Goal: Task Accomplishment & Management: Manage account settings

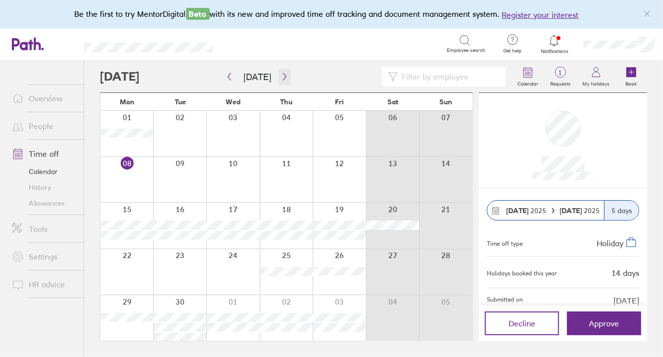
click at [282, 78] on icon "button" at bounding box center [284, 77] width 7 height 8
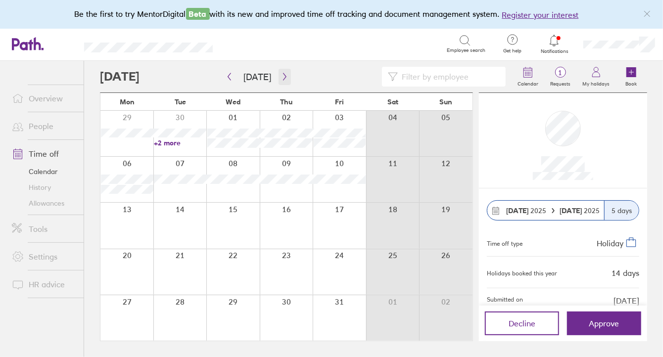
click at [282, 78] on icon "button" at bounding box center [284, 77] width 7 height 8
click at [598, 321] on span "Approve" at bounding box center [604, 323] width 30 height 9
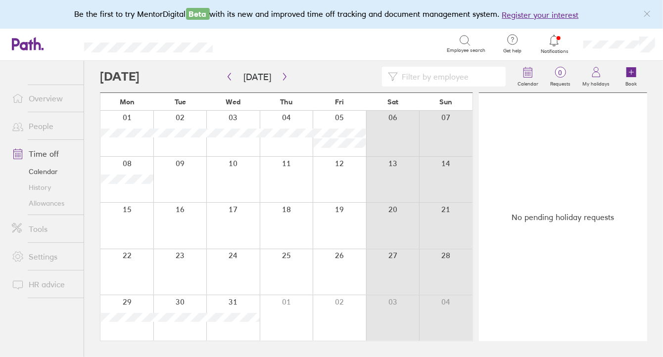
click at [559, 46] on div at bounding box center [554, 41] width 32 height 14
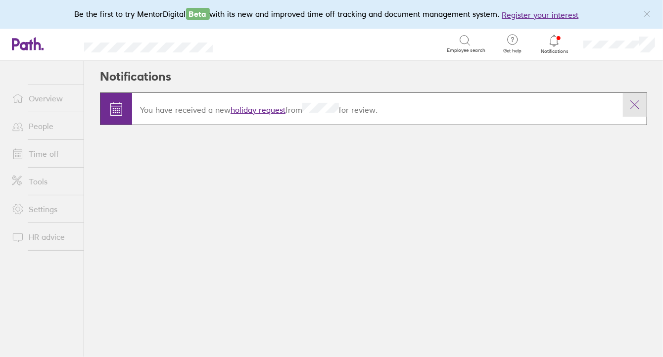
click at [631, 107] on icon at bounding box center [635, 105] width 12 height 12
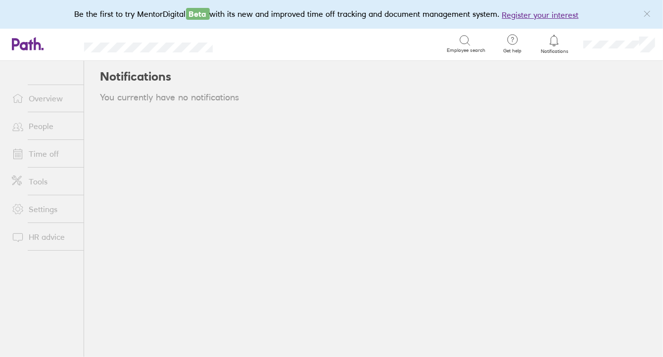
click at [41, 122] on link "People" at bounding box center [44, 126] width 80 height 20
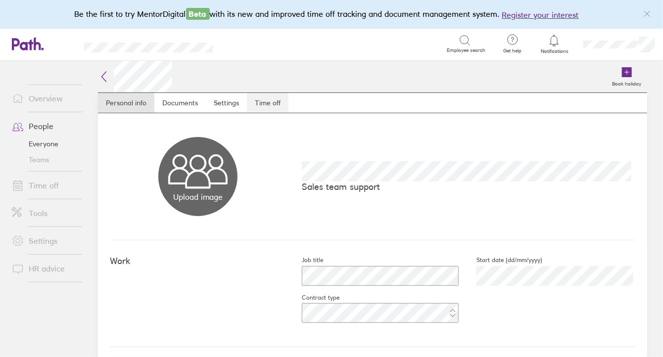
click at [273, 105] on link "Time off" at bounding box center [268, 103] width 42 height 20
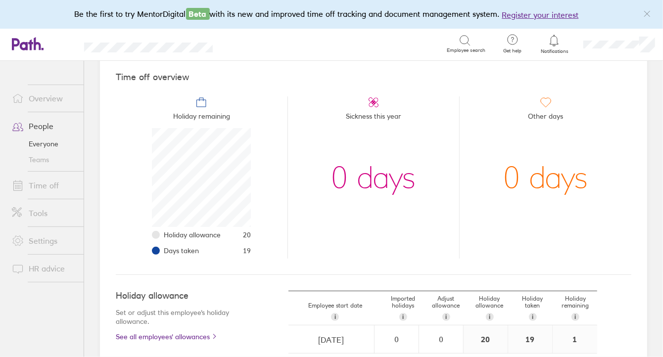
scroll to position [182, 0]
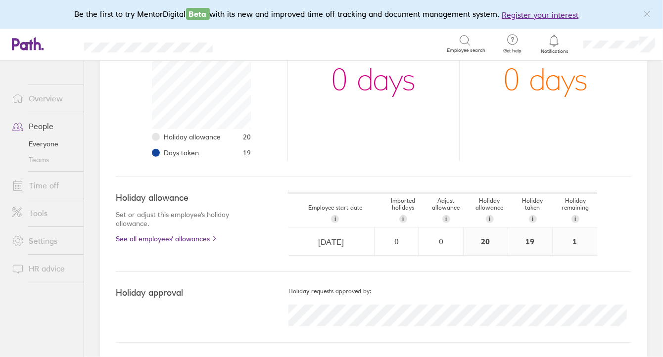
click at [38, 183] on link "Time off" at bounding box center [44, 186] width 80 height 20
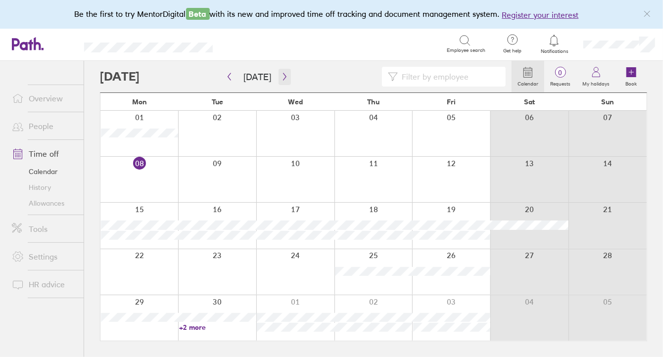
click at [283, 76] on icon "button" at bounding box center [284, 77] width 7 height 8
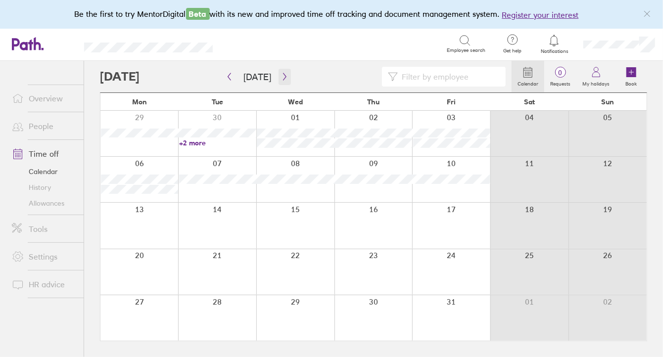
click at [281, 77] on icon "button" at bounding box center [284, 77] width 7 height 8
click at [281, 76] on icon "button" at bounding box center [284, 77] width 7 height 8
